Goal: Use online tool/utility

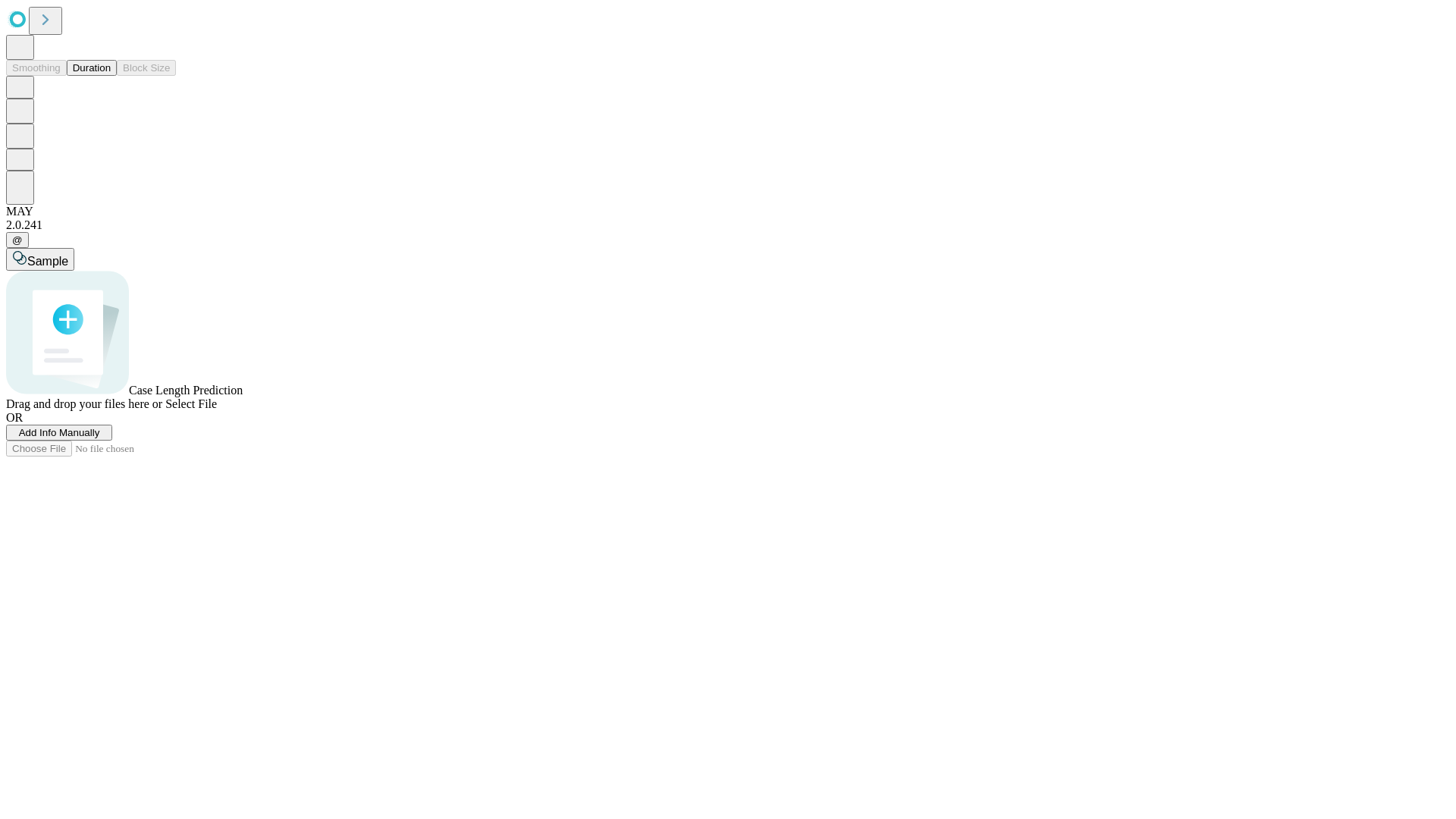
click at [110, 76] on button "Duration" at bounding box center [92, 68] width 50 height 16
click at [68, 255] on span "Sample" at bounding box center [48, 261] width 41 height 13
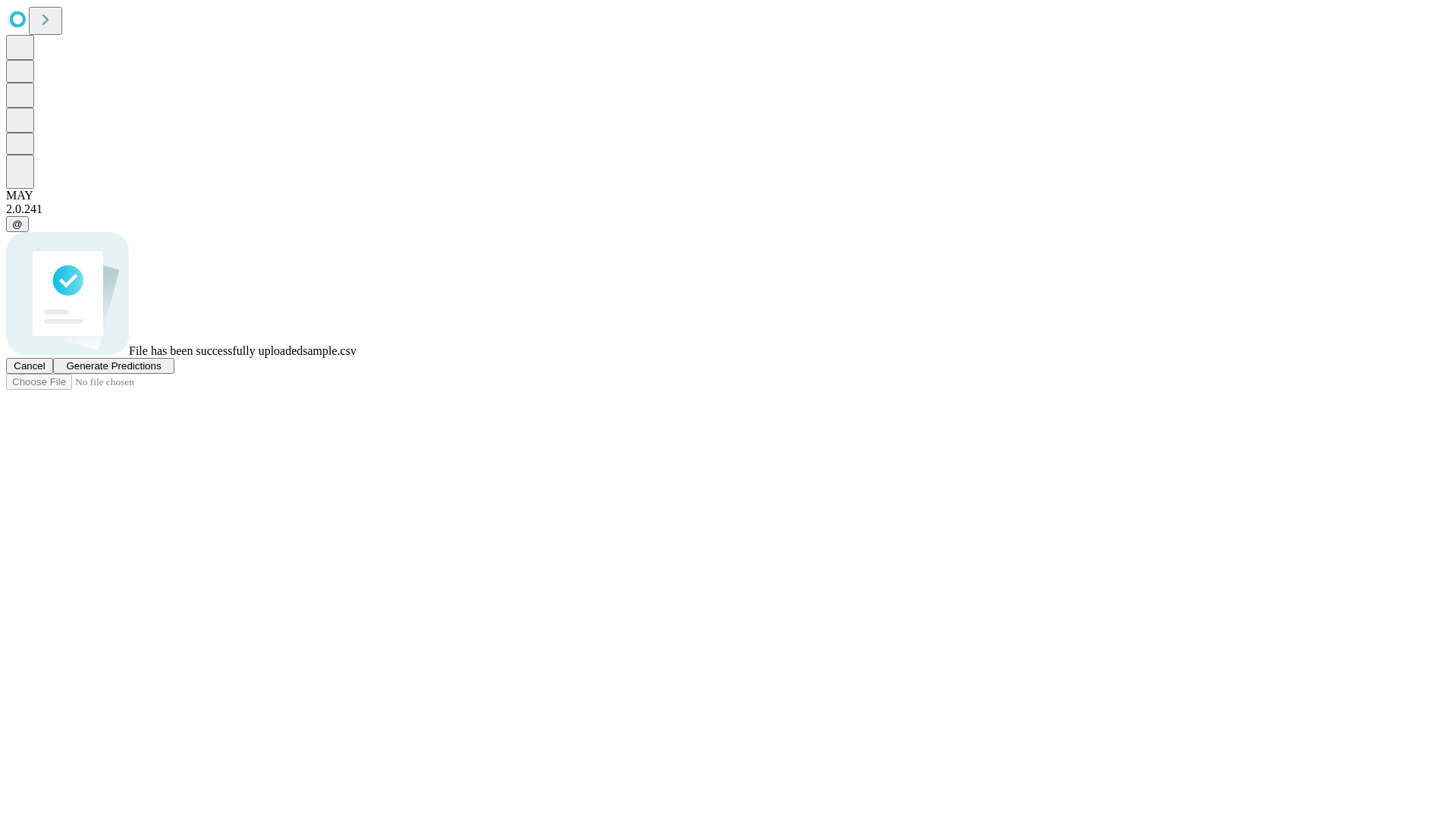
click at [161, 372] on span "Generate Predictions" at bounding box center [113, 366] width 95 height 12
